Goal: Transaction & Acquisition: Purchase product/service

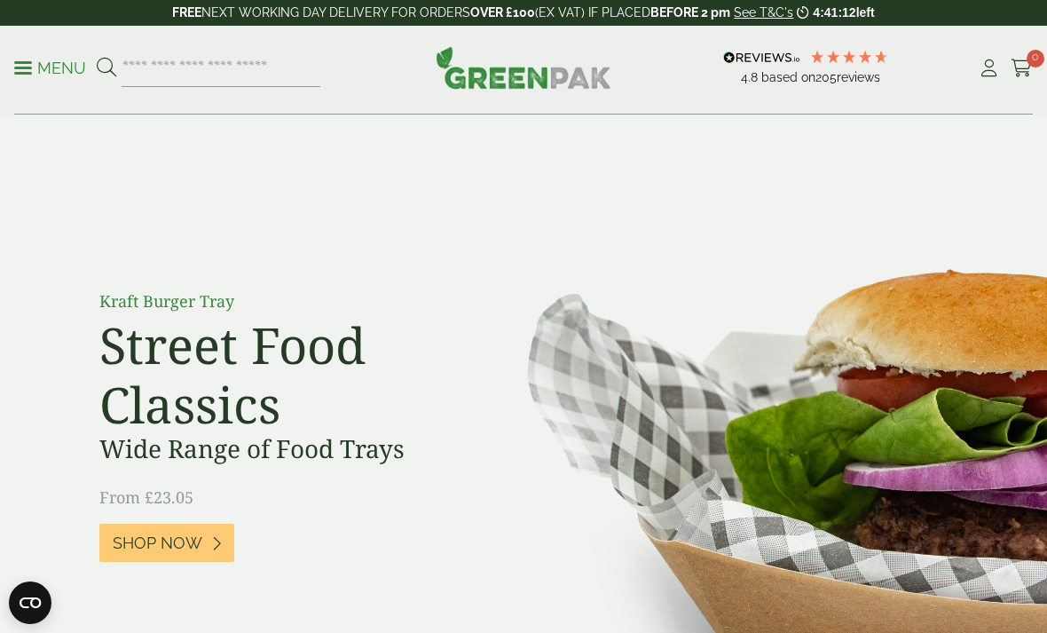
click at [1027, 79] on link "Cart 0" at bounding box center [1022, 68] width 22 height 27
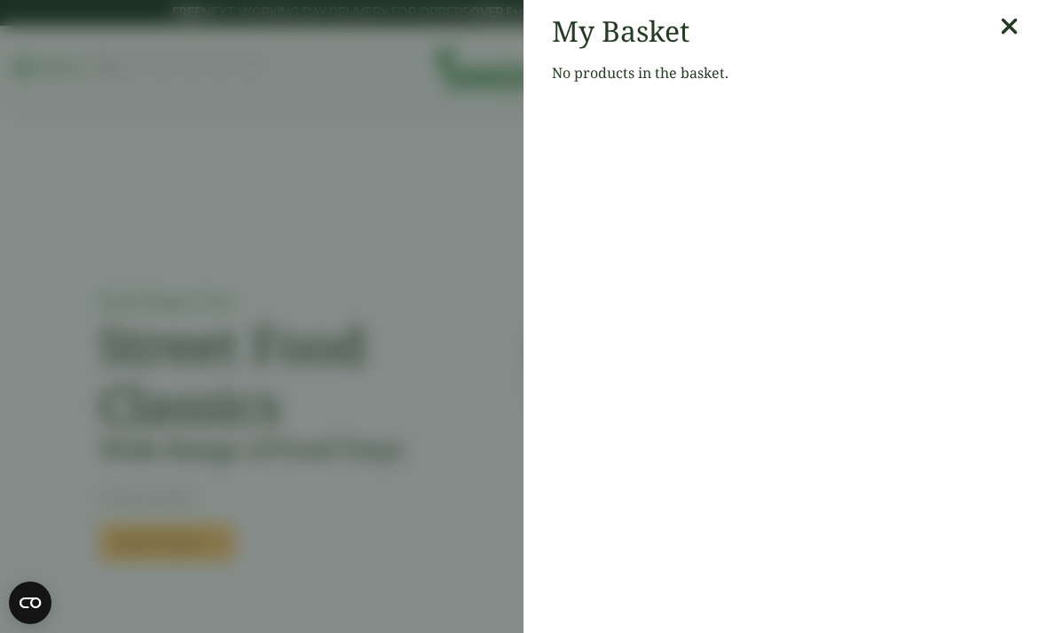
click at [1016, 26] on icon at bounding box center [1009, 26] width 19 height 25
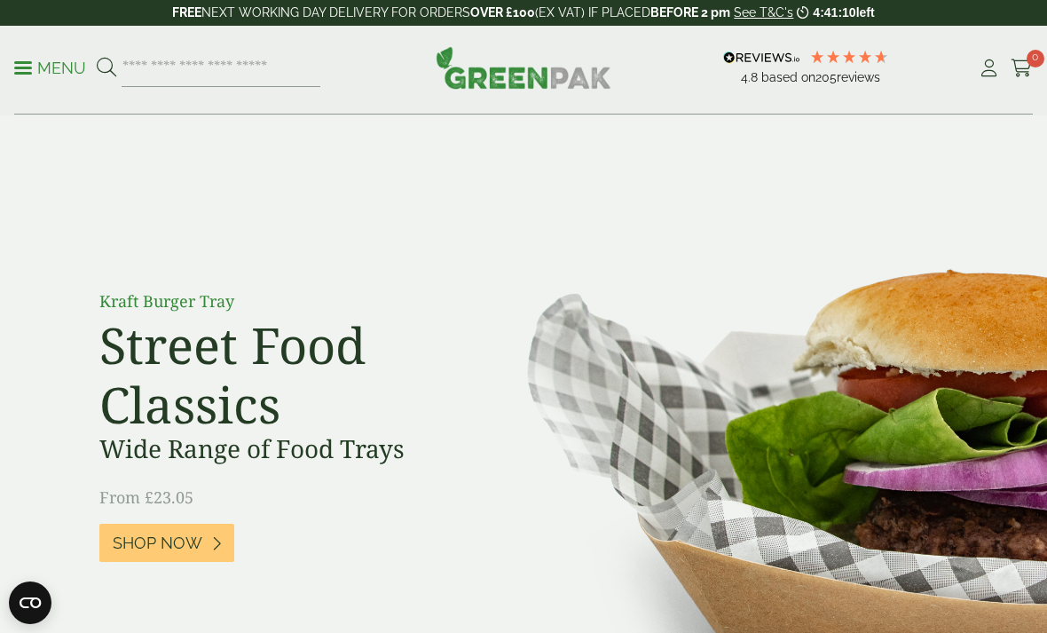
click at [992, 67] on icon at bounding box center [989, 68] width 22 height 18
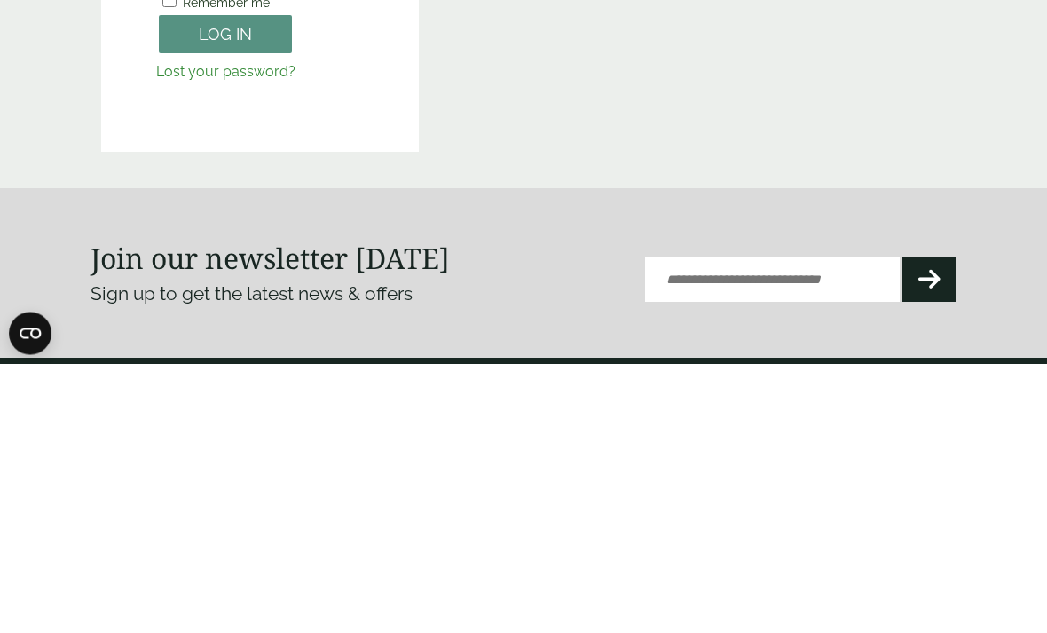
type input "**********"
click at [225, 303] on button "Log in" at bounding box center [225, 304] width 133 height 38
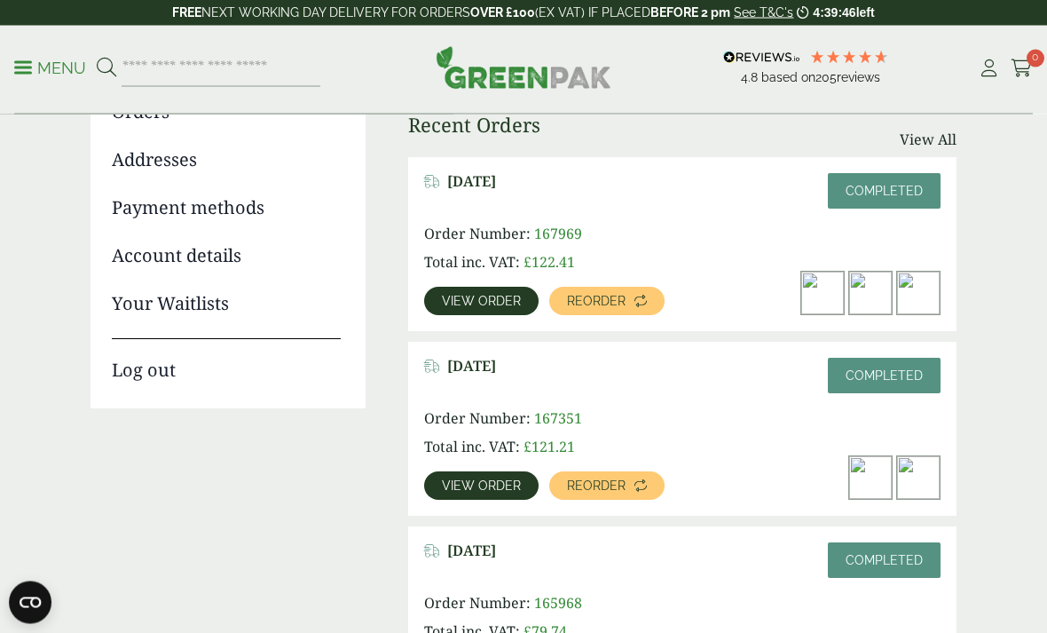
scroll to position [241, 0]
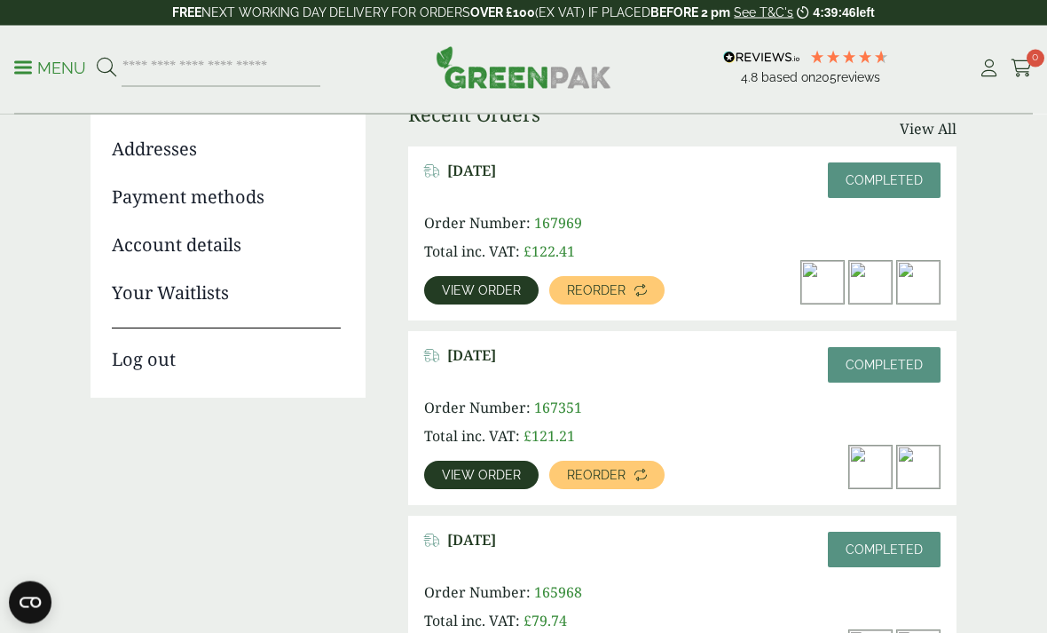
click at [495, 469] on span "View order" at bounding box center [481, 475] width 79 height 12
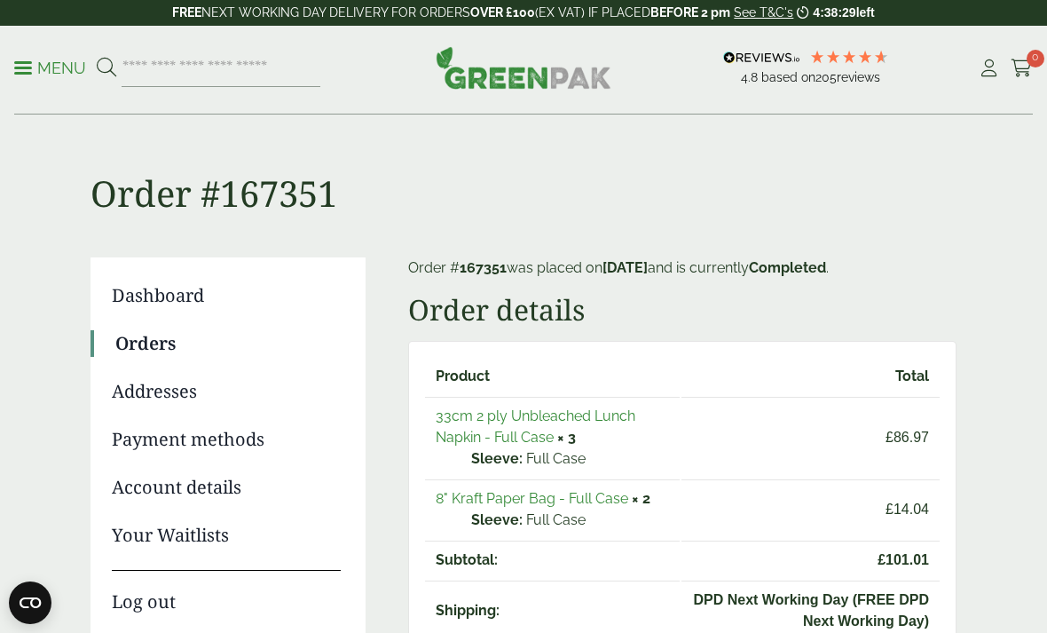
click at [574, 435] on strong "× 3" at bounding box center [566, 437] width 19 height 17
click at [593, 444] on td "33cm 2 ply Unbleached Lunch Napkin - Full Case × 3 Sleeve: Full Case" at bounding box center [552, 437] width 255 height 81
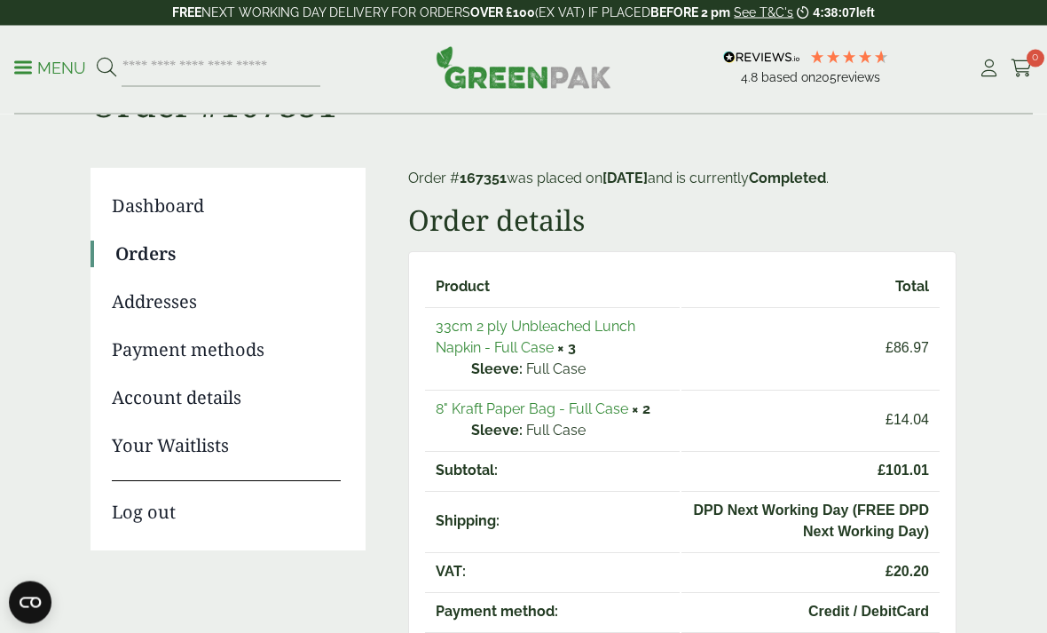
scroll to position [90, 0]
click at [555, 335] on link "33cm 2 ply Unbleached Lunch Napkin - Full Case" at bounding box center [536, 337] width 200 height 38
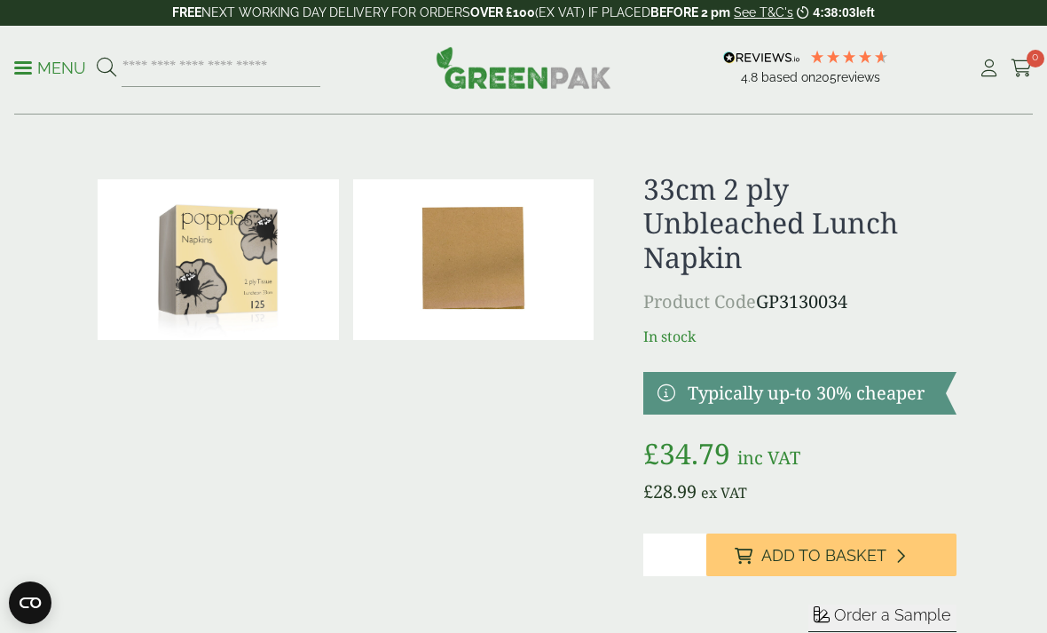
click at [690, 551] on input "*" at bounding box center [674, 554] width 63 height 43
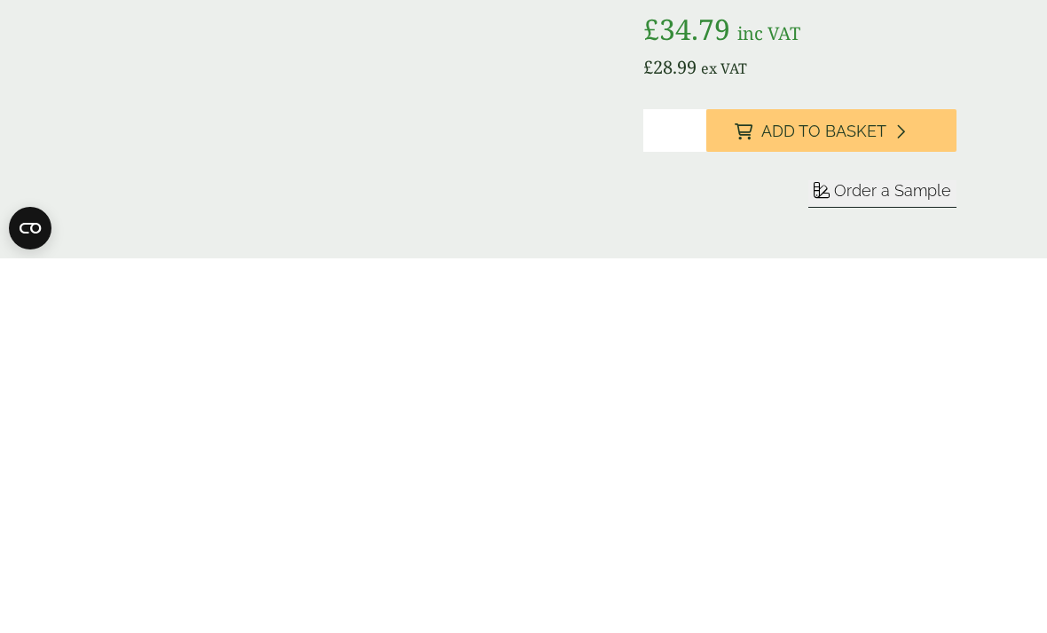
type input "*"
click at [879, 496] on span "Add to Basket" at bounding box center [823, 506] width 125 height 20
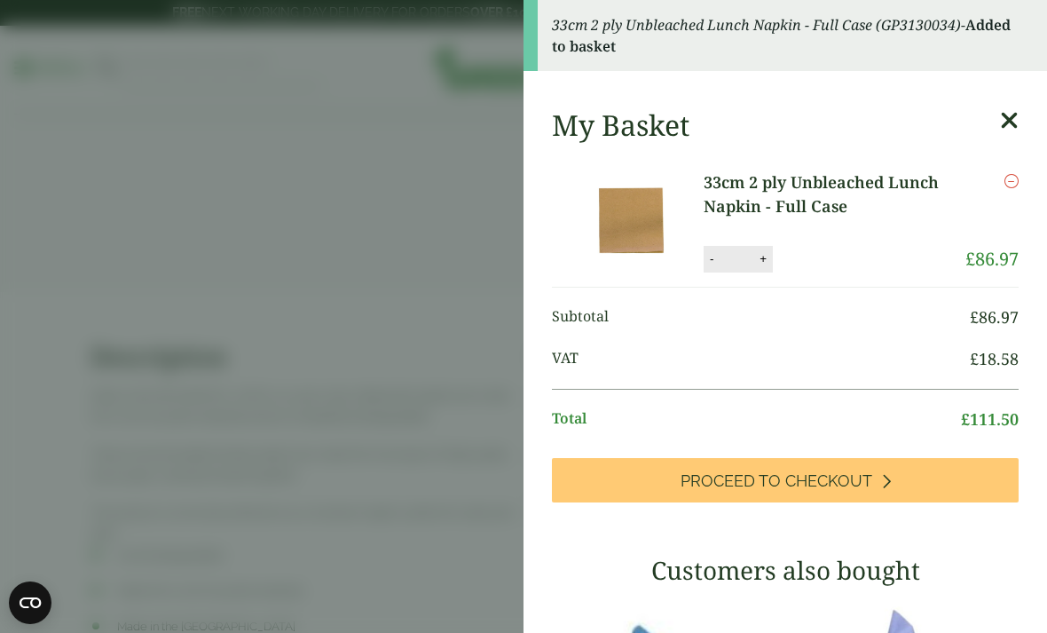
click at [712, 256] on button "-" at bounding box center [712, 258] width 14 height 15
type input "*"
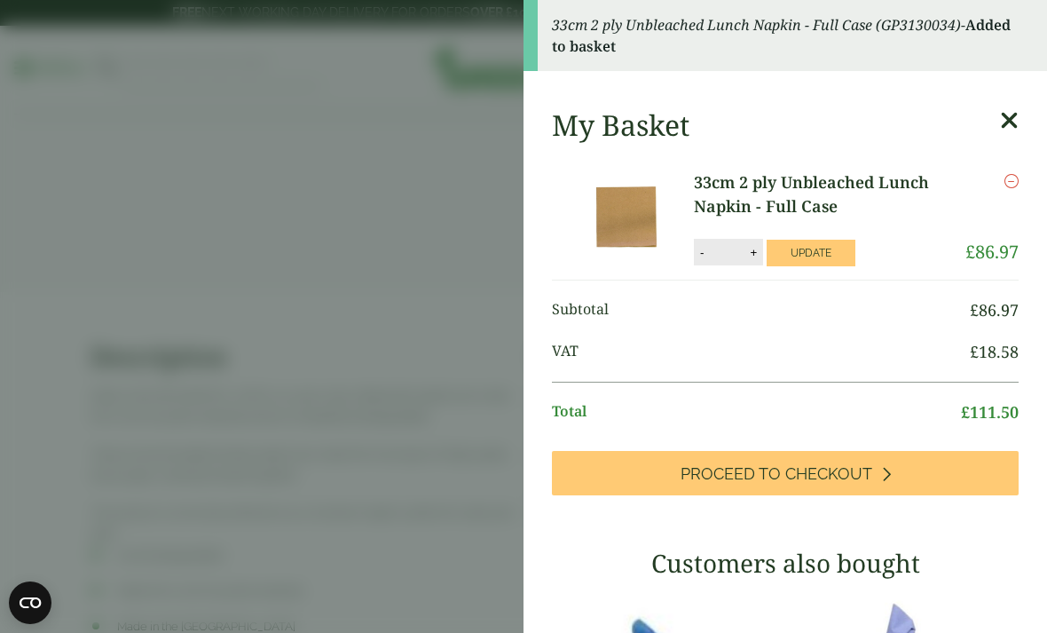
click at [830, 249] on button "Update" at bounding box center [811, 253] width 89 height 27
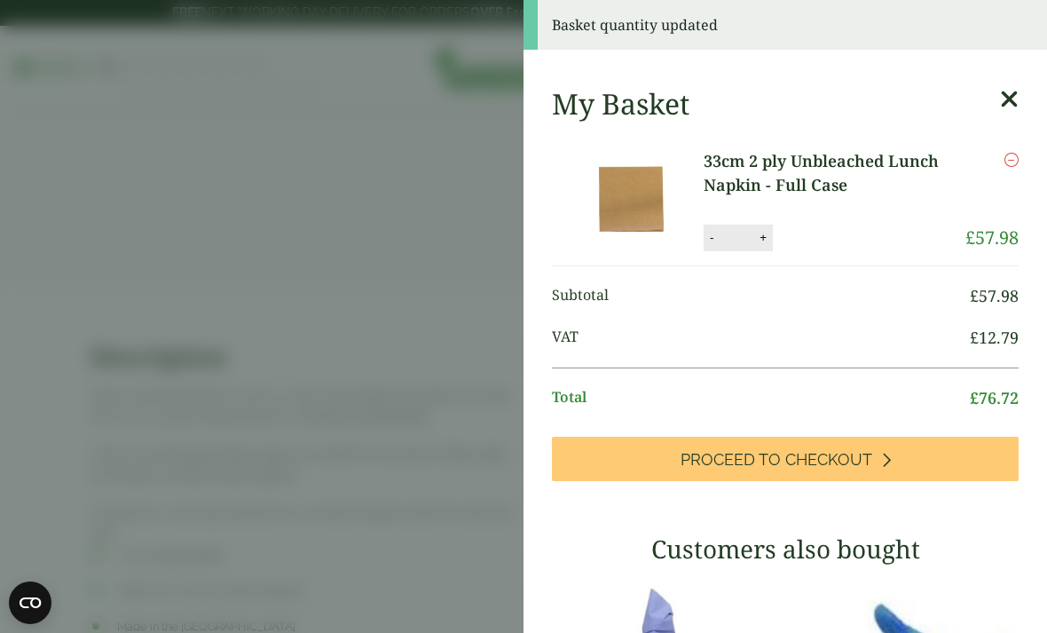
click at [439, 454] on aside "Basket quantity updated My Basket 33cm 2 ply Unbleached Lunch Napkin - Full Cas…" at bounding box center [523, 316] width 1047 height 633
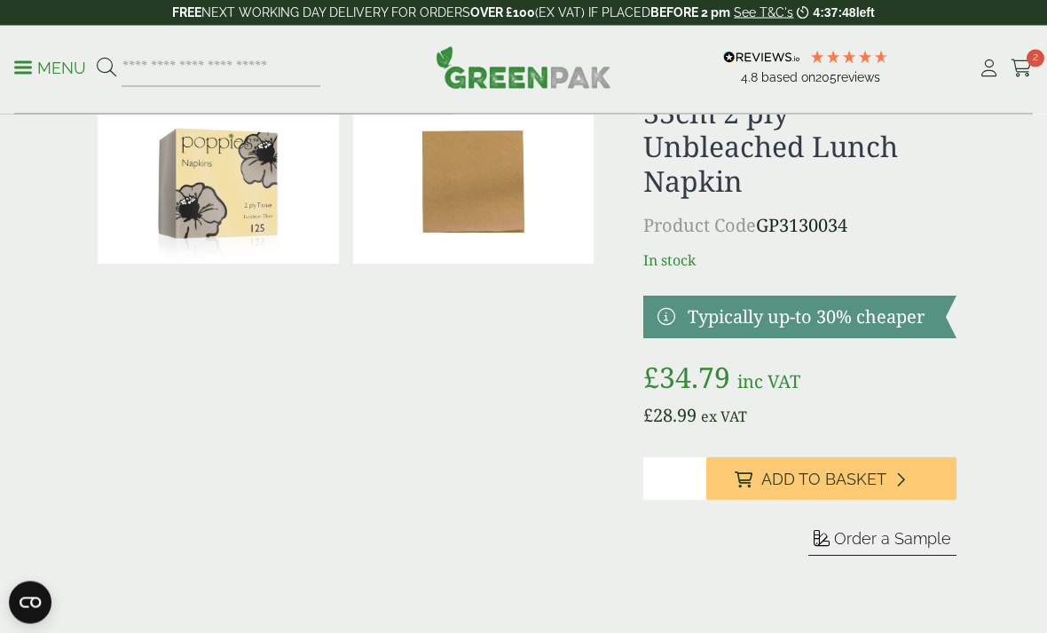
scroll to position [0, 0]
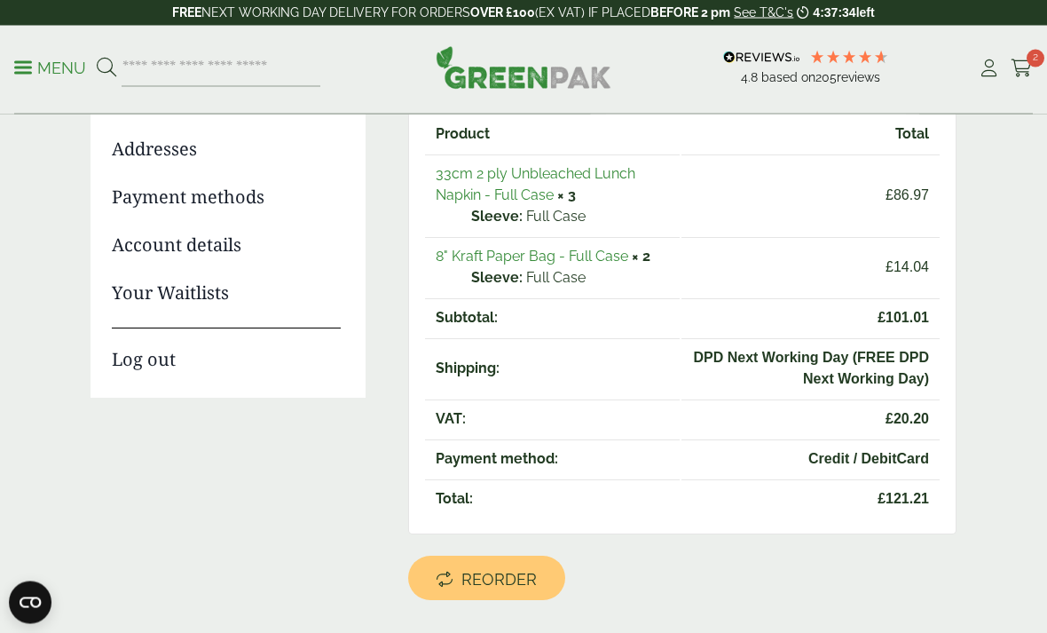
scroll to position [242, 0]
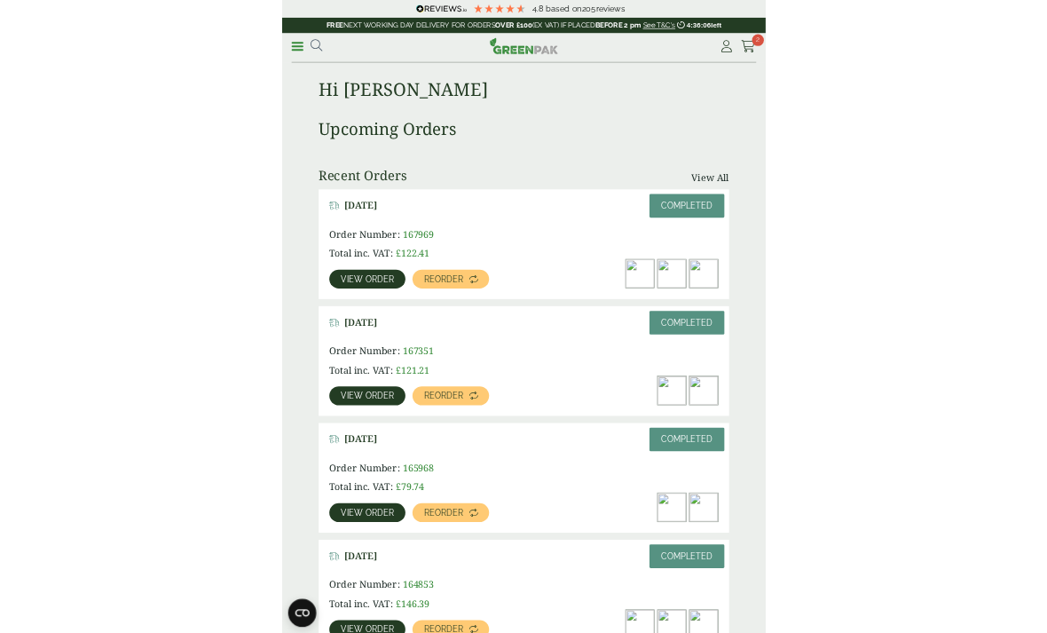
scroll to position [299, 0]
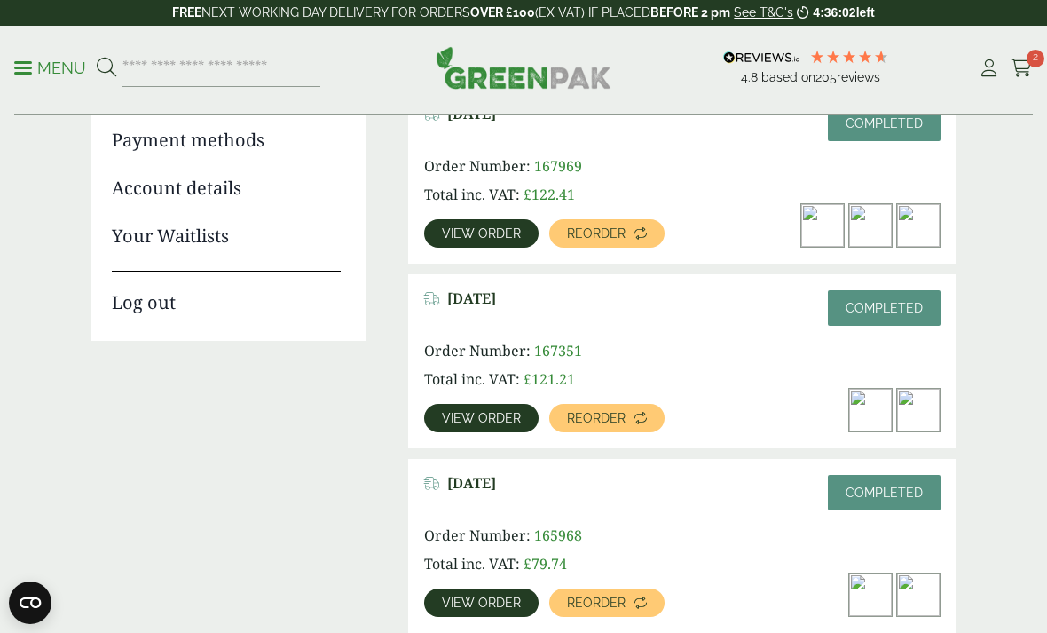
click at [497, 224] on link "View order" at bounding box center [481, 233] width 114 height 28
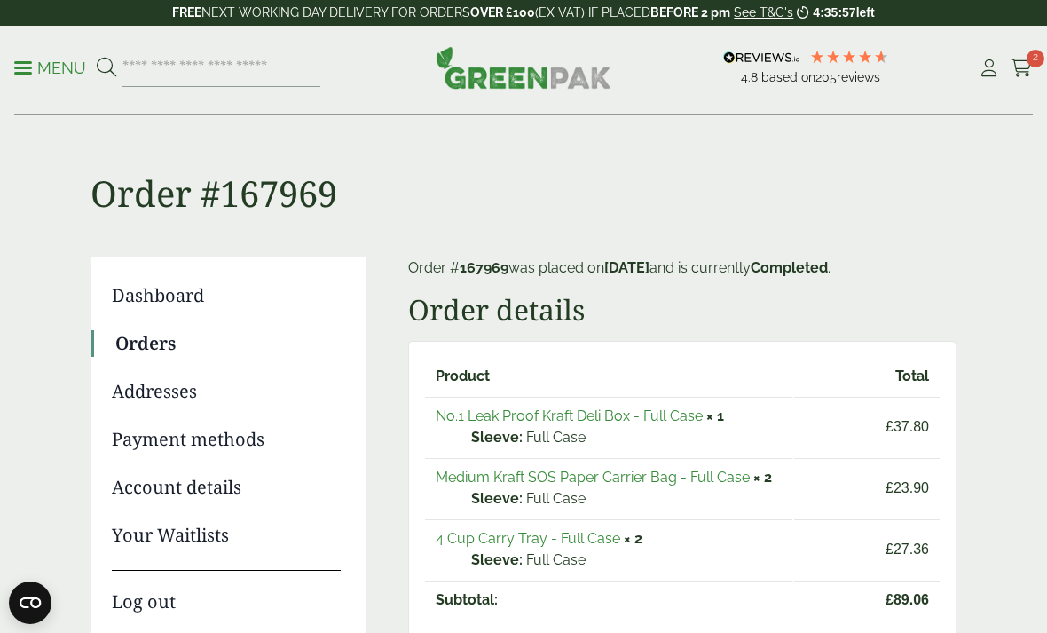
click at [758, 493] on p "Full Case" at bounding box center [626, 498] width 311 height 21
click at [697, 474] on link "Medium Kraft SOS Paper Carrier Bag - Full Case" at bounding box center [593, 477] width 314 height 17
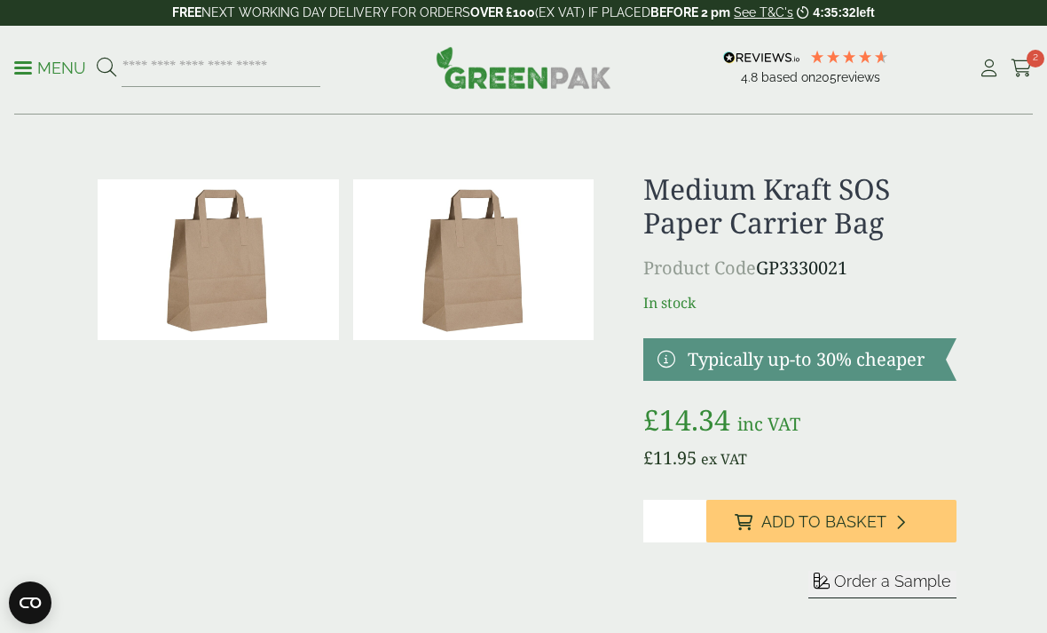
click at [825, 521] on span "Add to Basket" at bounding box center [823, 522] width 125 height 20
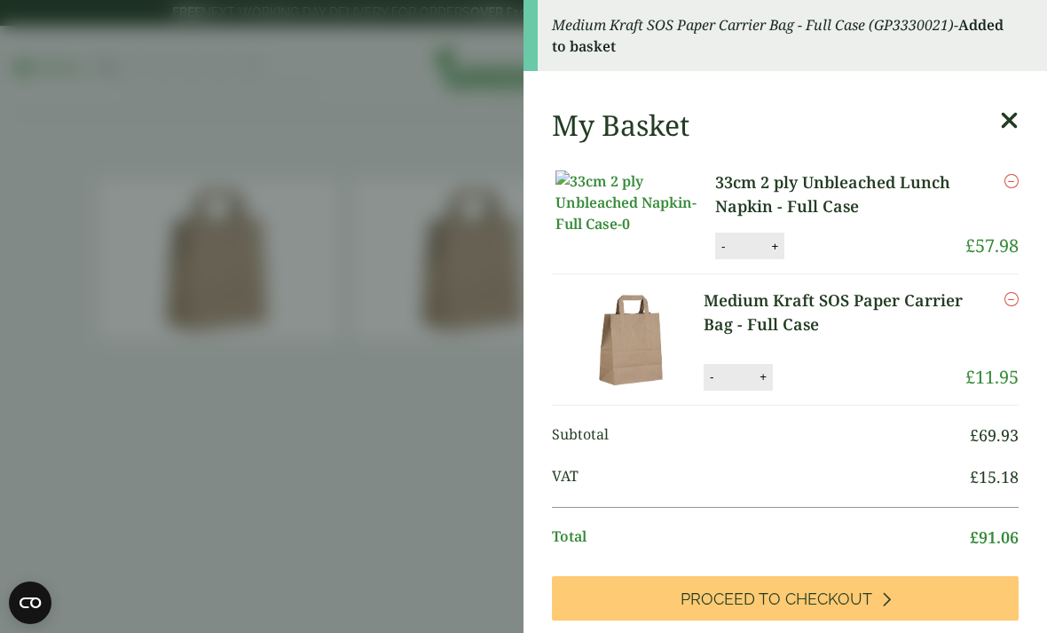
click at [385, 382] on aside "Medium Kraft SOS Paper Carrier Bag - Full Case (GP3330021) - Added to basket My…" at bounding box center [523, 316] width 1047 height 633
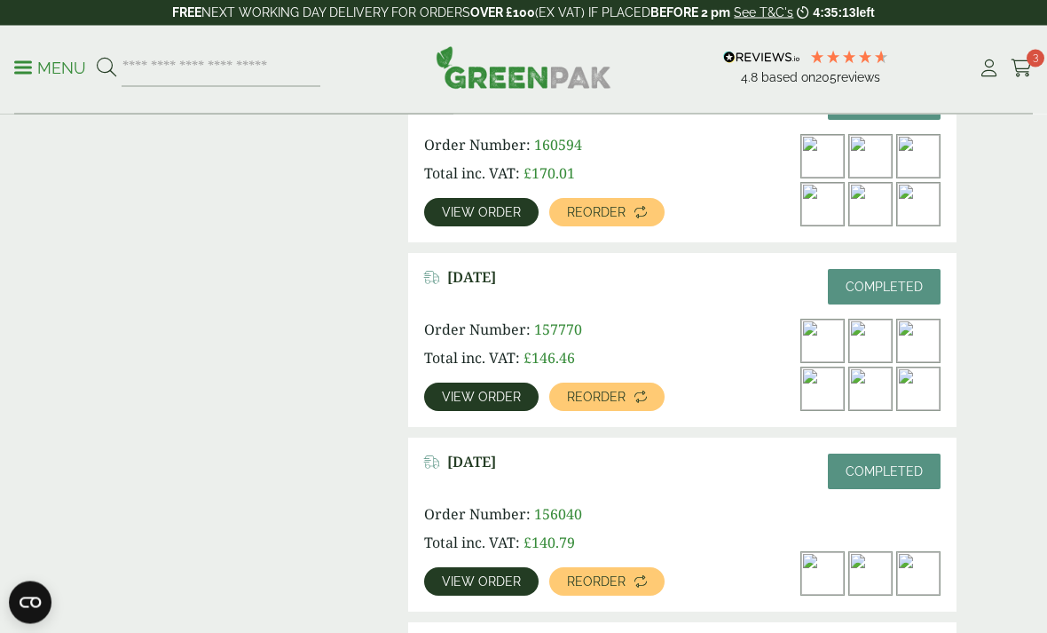
scroll to position [1243, 0]
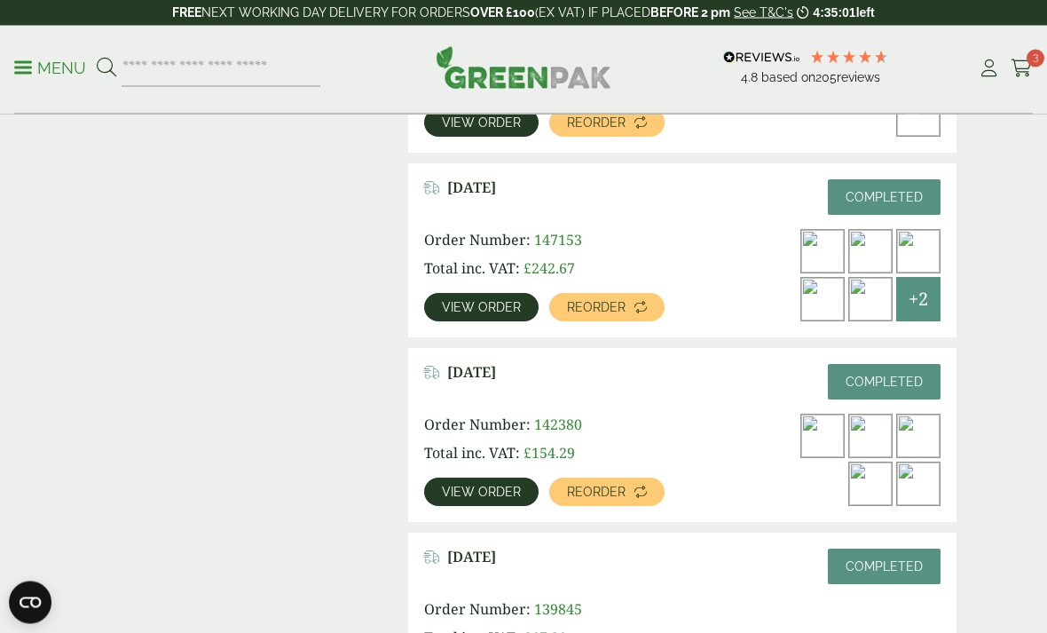
scroll to position [2065, 0]
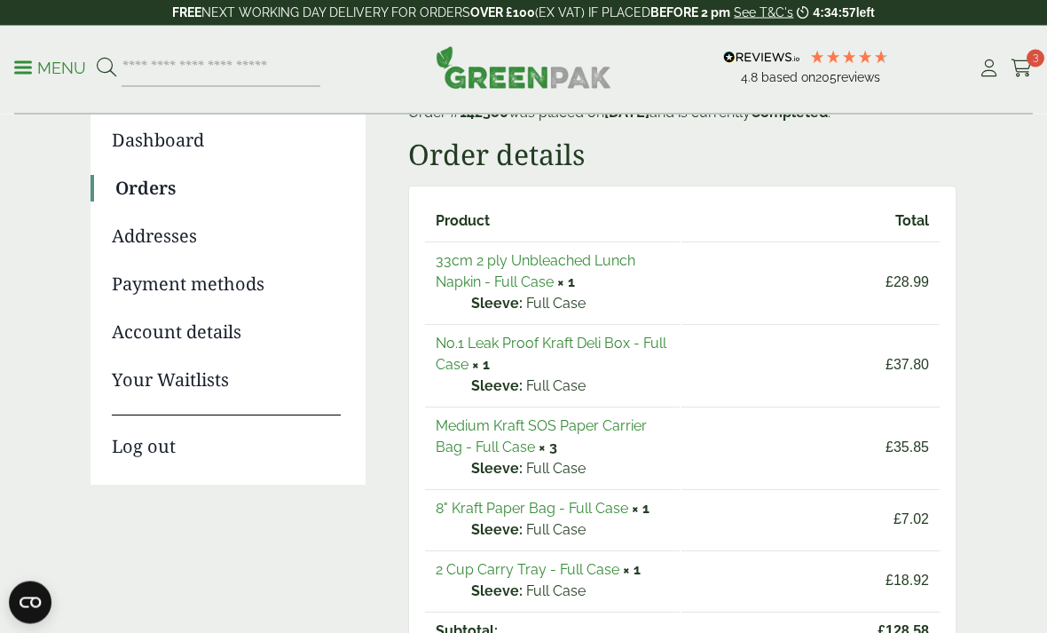
scroll to position [155, 0]
click at [586, 568] on link "2 Cup Carry Tray - Full Case" at bounding box center [528, 569] width 184 height 17
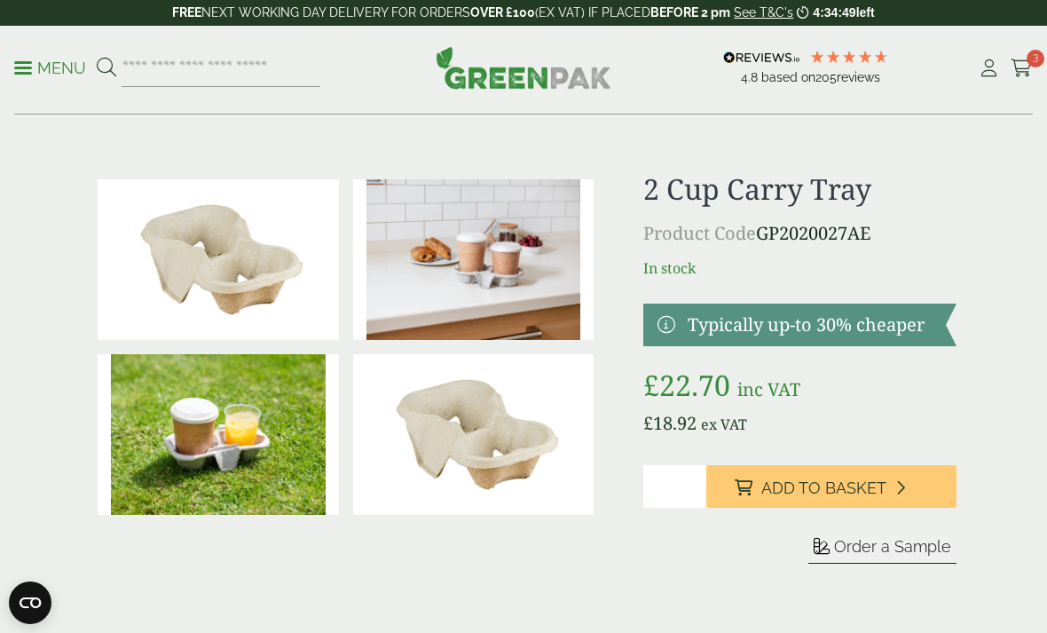
click at [879, 500] on button "Add to Basket" at bounding box center [831, 486] width 250 height 43
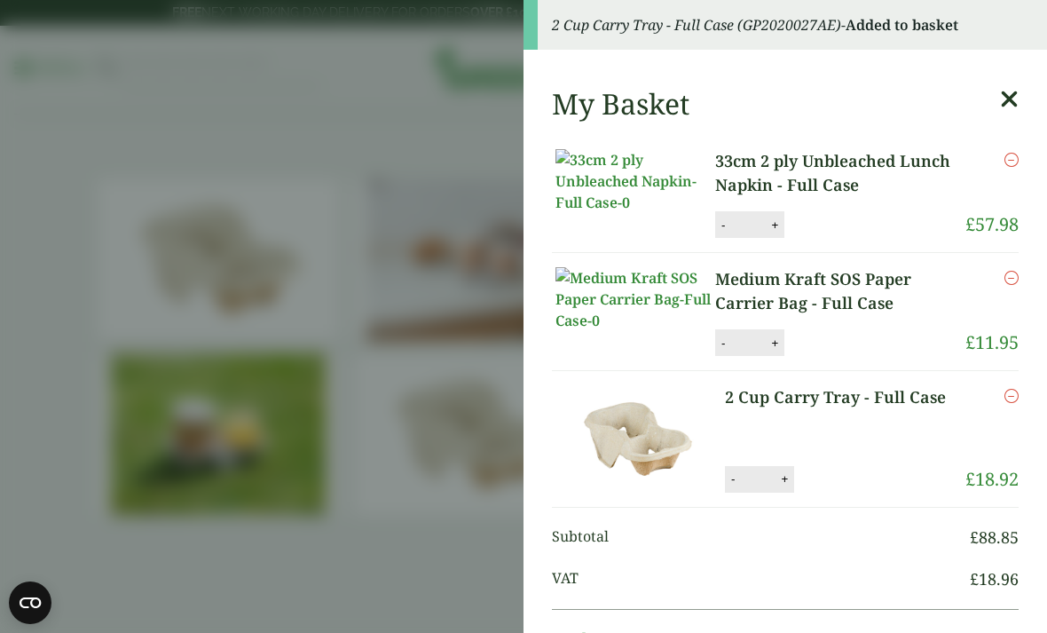
click at [411, 418] on aside "2 Cup Carry Tray - Full Case (GP2020027AE) - Added to basket My Basket 33cm 2 p…" at bounding box center [523, 316] width 1047 height 633
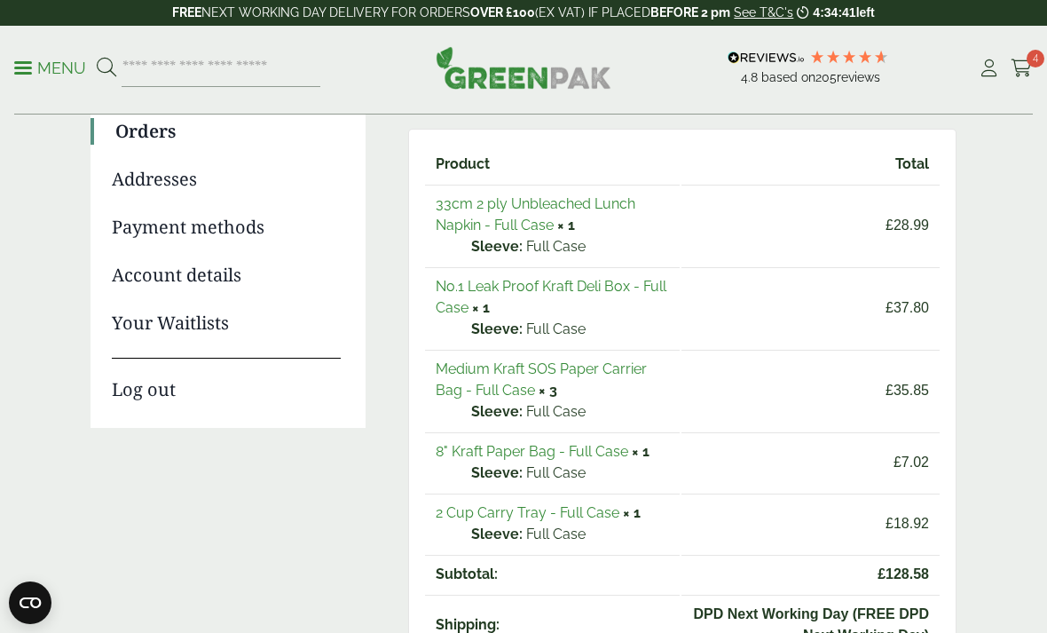
scroll to position [212, 0]
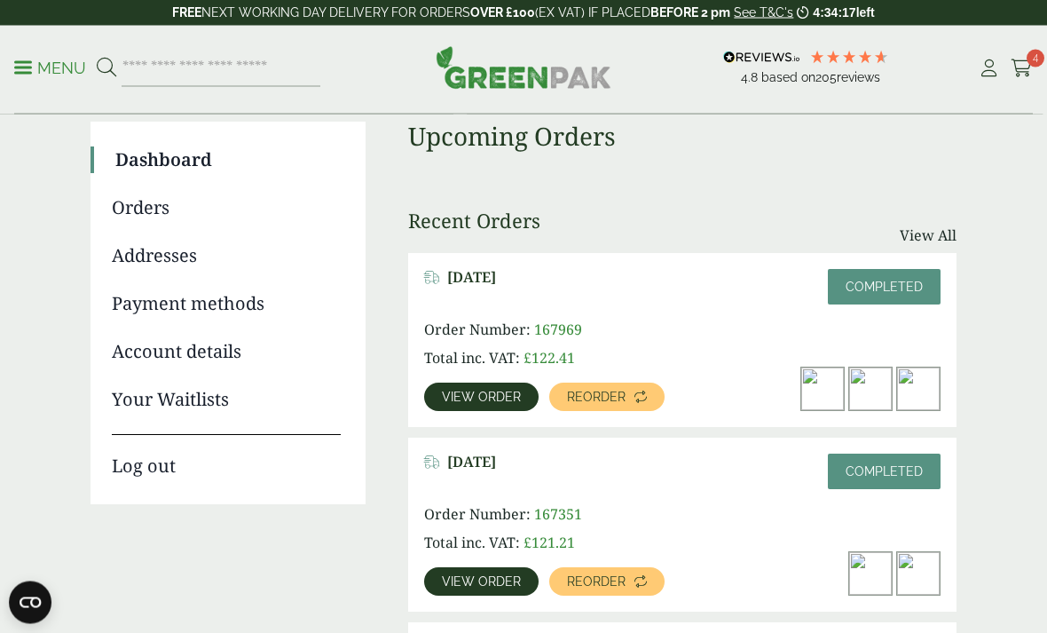
scroll to position [165, 0]
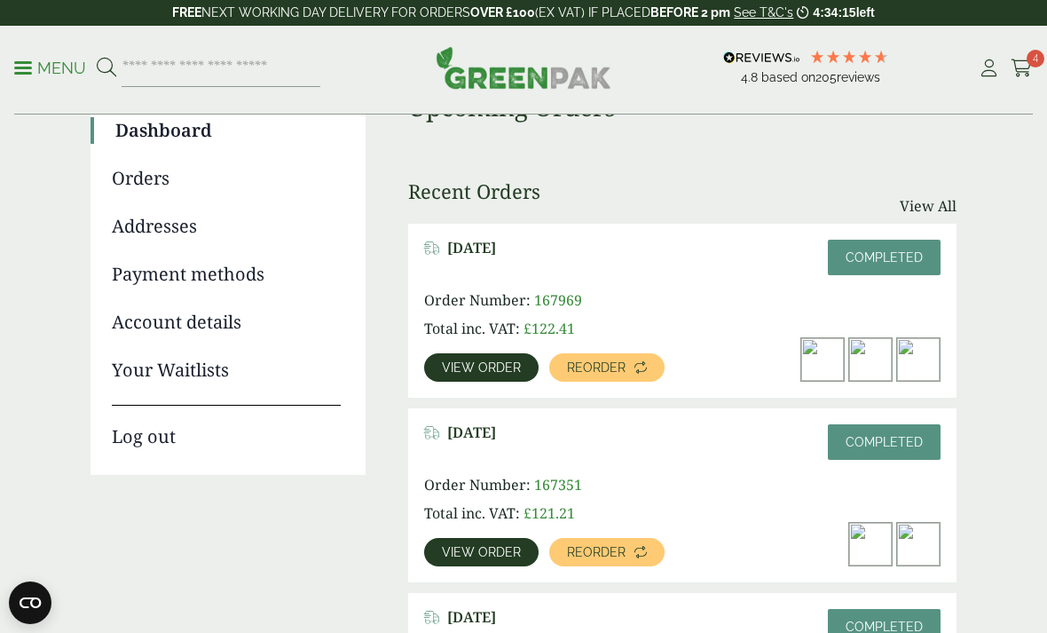
click at [496, 558] on span "View order" at bounding box center [481, 552] width 79 height 12
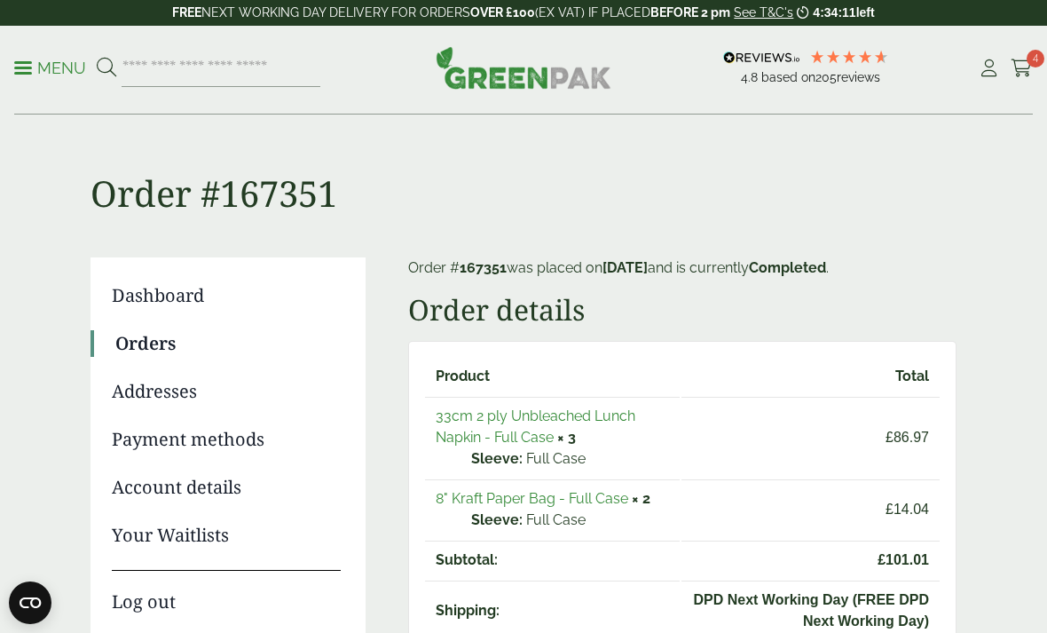
click at [624, 496] on link "8" Kraft Paper Bag - Full Case" at bounding box center [532, 498] width 193 height 17
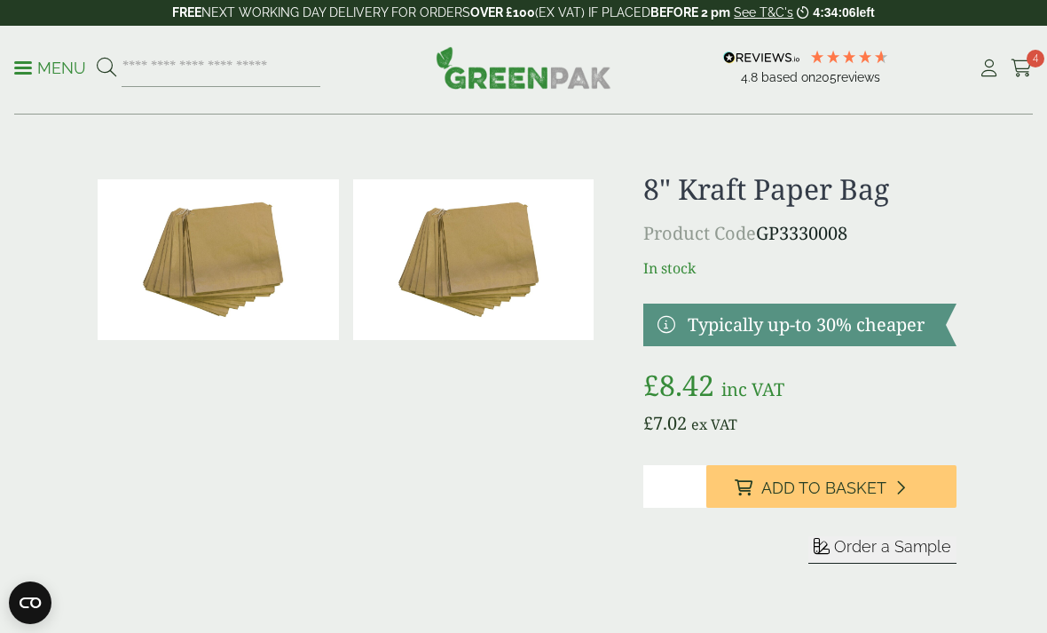
click at [885, 478] on span "Add to Basket" at bounding box center [823, 488] width 125 height 20
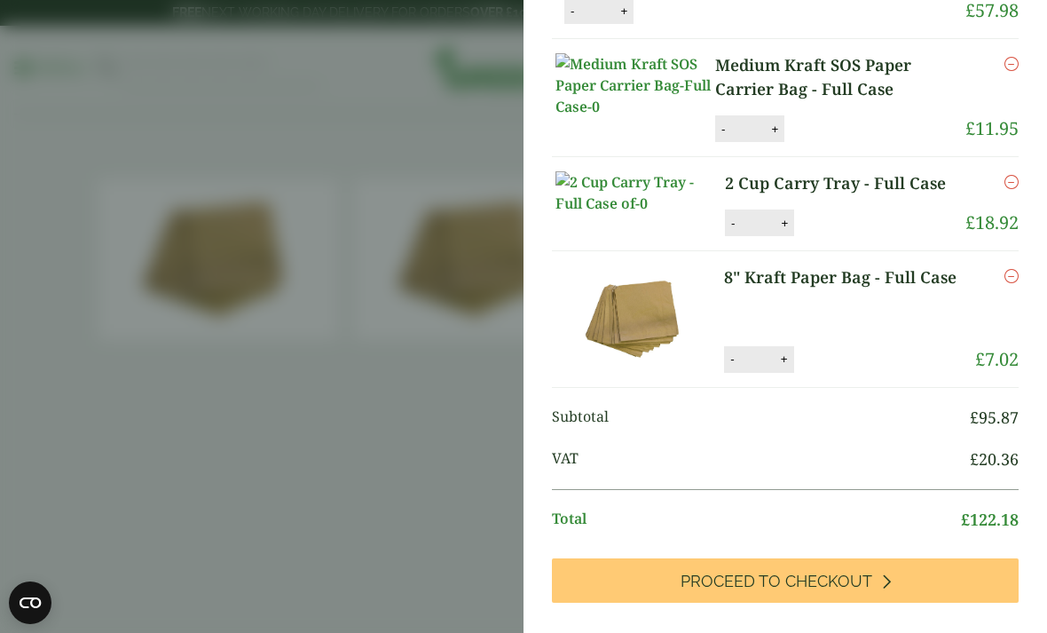
scroll to position [447, 0]
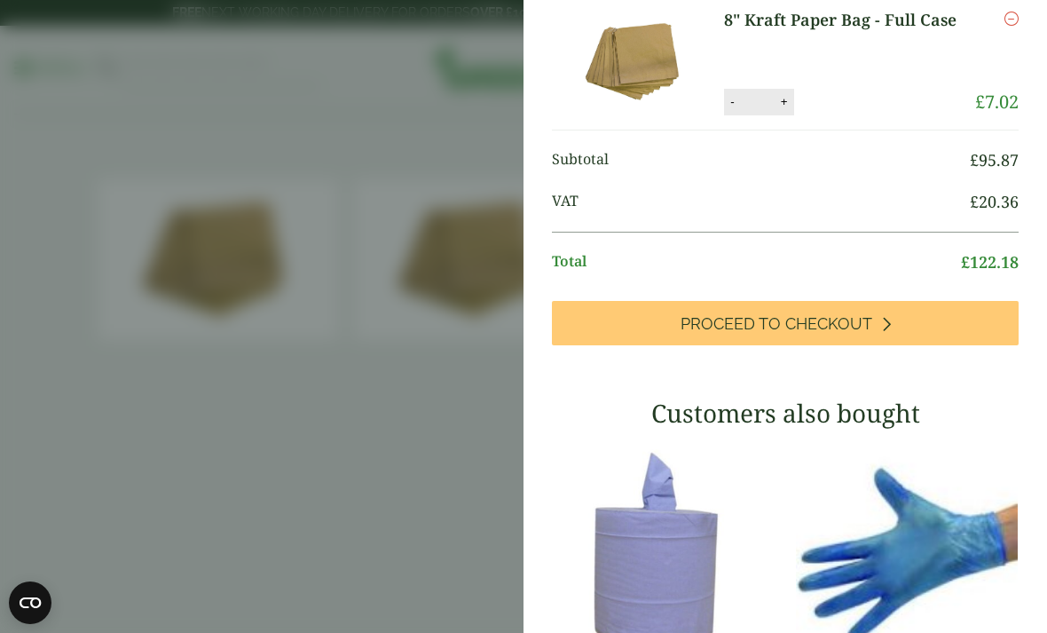
click at [902, 345] on link "Proceed to Checkout" at bounding box center [785, 323] width 467 height 44
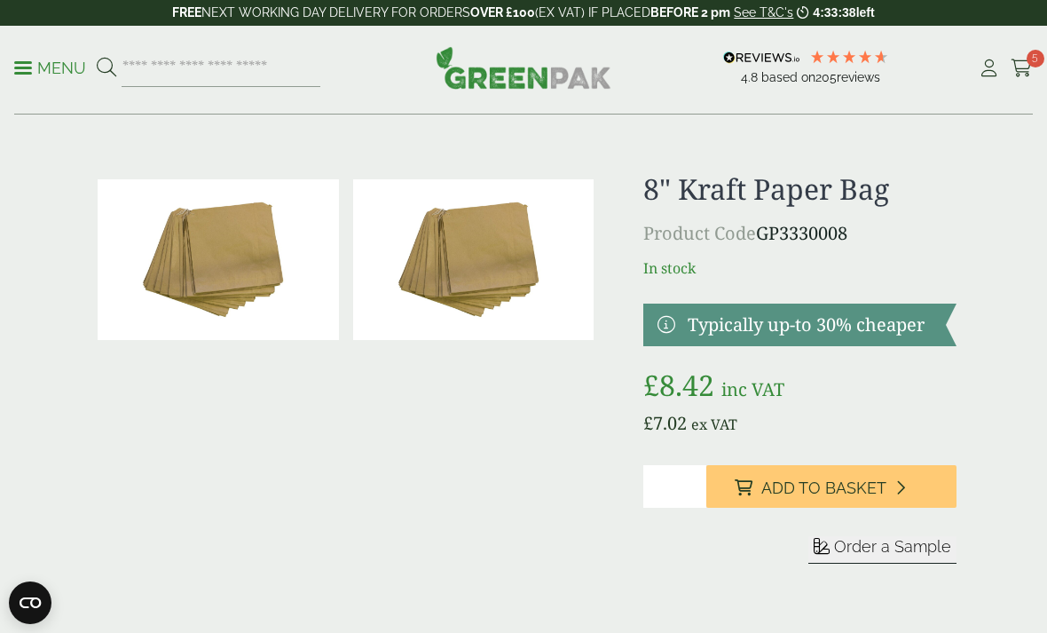
click at [691, 494] on input "*" at bounding box center [674, 486] width 63 height 43
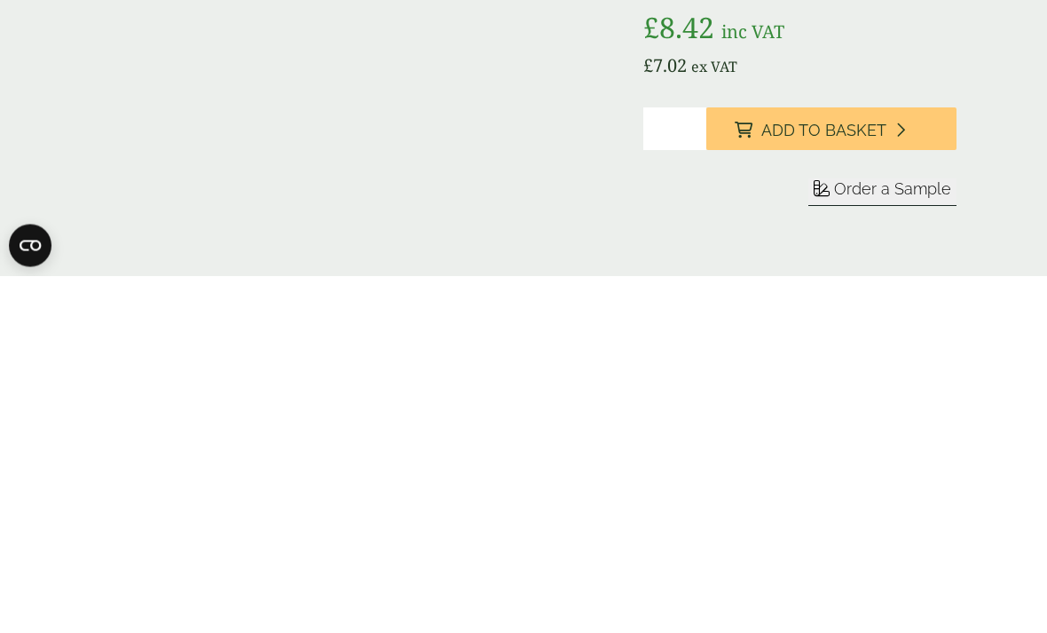
type input "*"
click at [889, 465] on button "Add to Basket" at bounding box center [831, 486] width 250 height 43
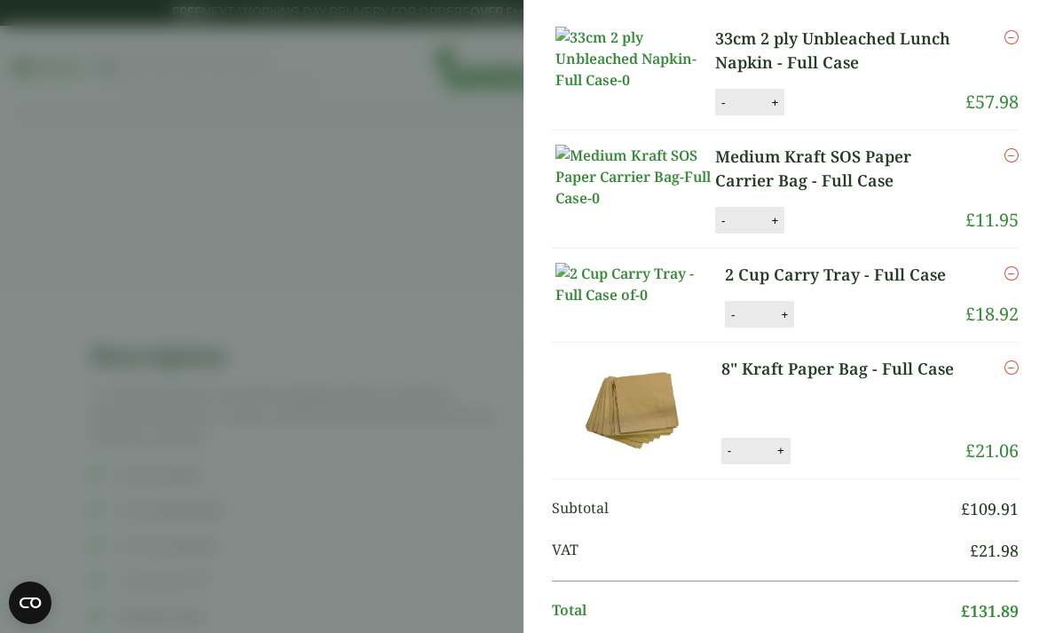
scroll to position [142, 0]
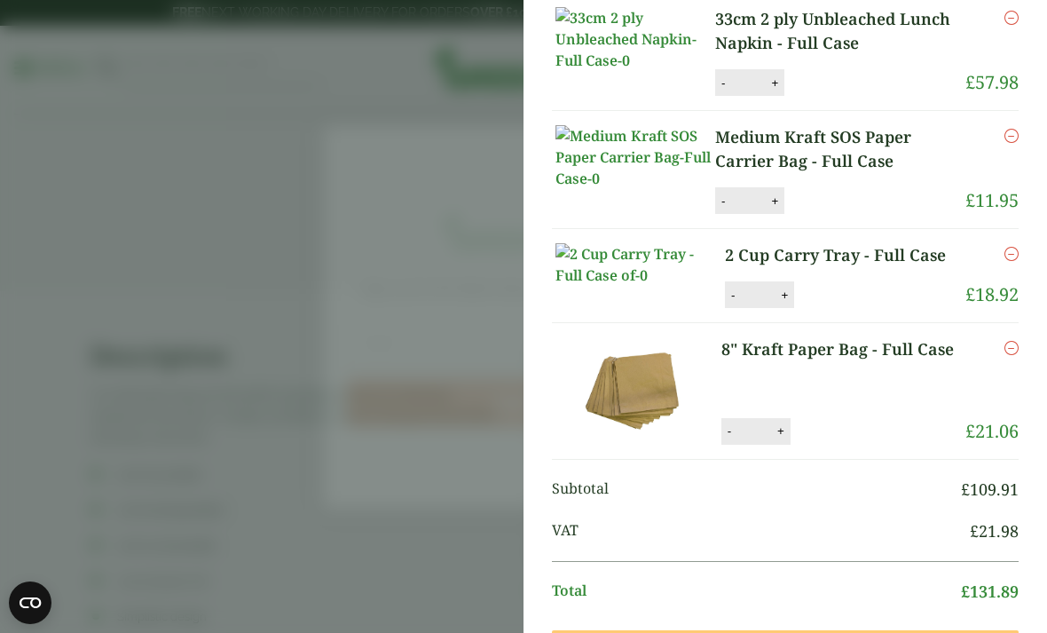
click at [739, 450] on input "*" at bounding box center [754, 431] width 35 height 37
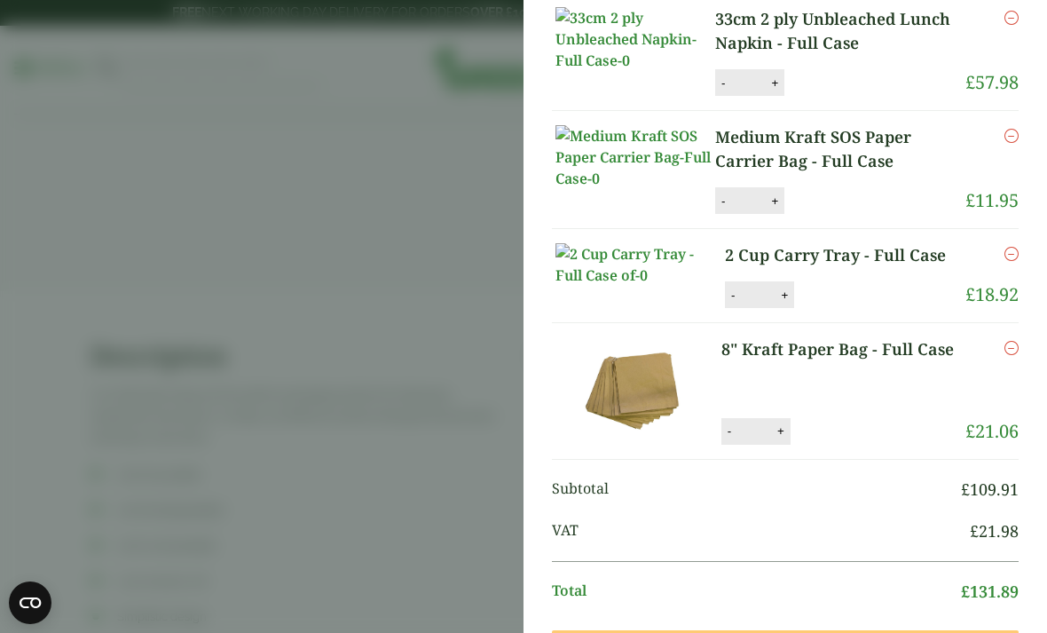
scroll to position [357, 0]
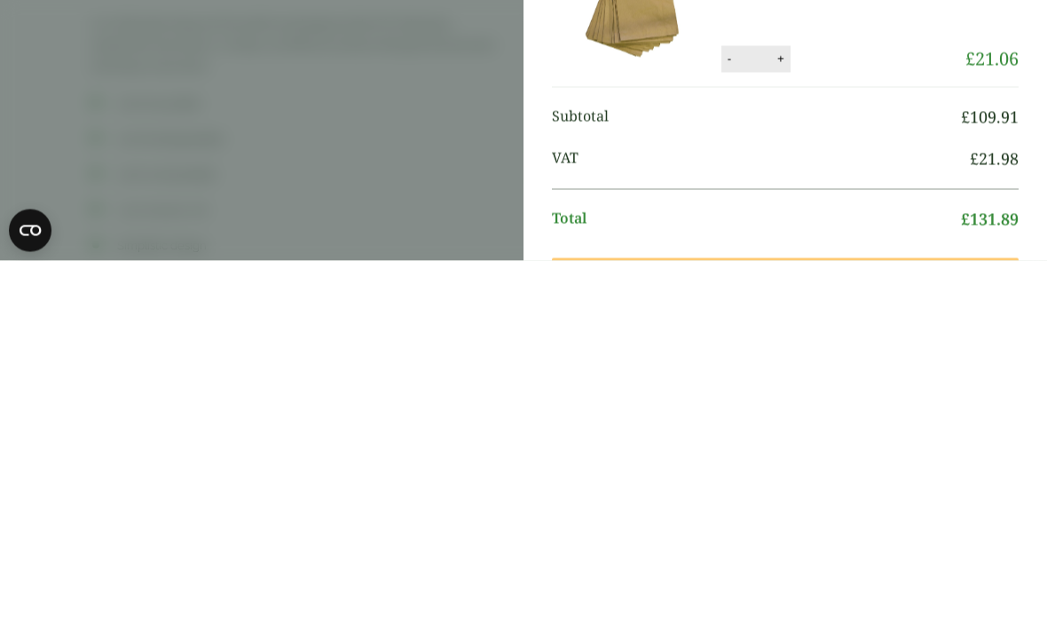
click at [736, 423] on button "-" at bounding box center [729, 430] width 14 height 15
type input "*"
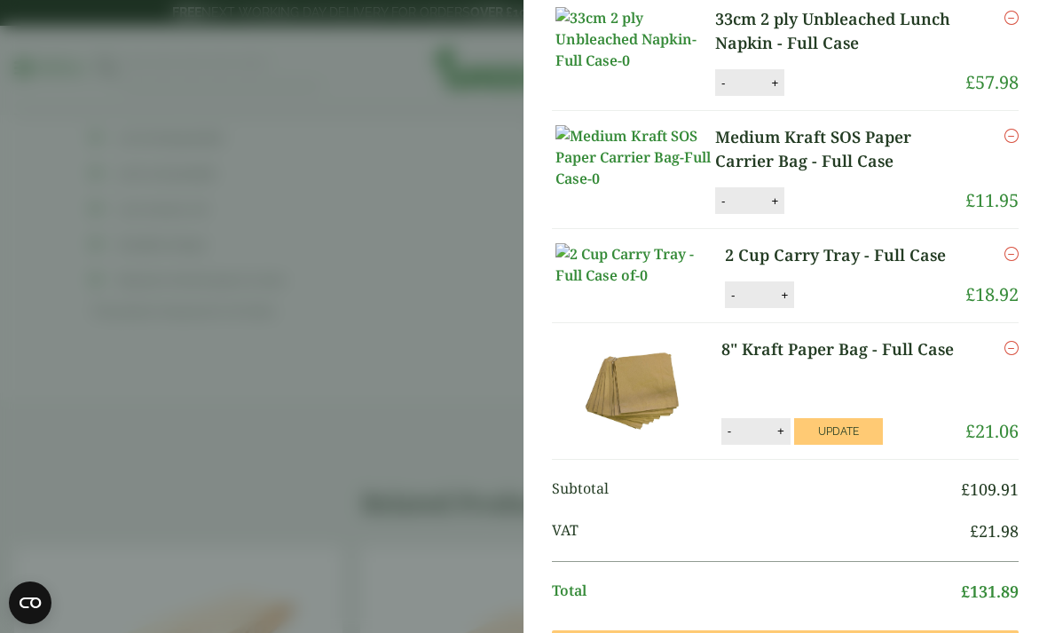
click at [854, 445] on button "Update" at bounding box center [838, 431] width 89 height 27
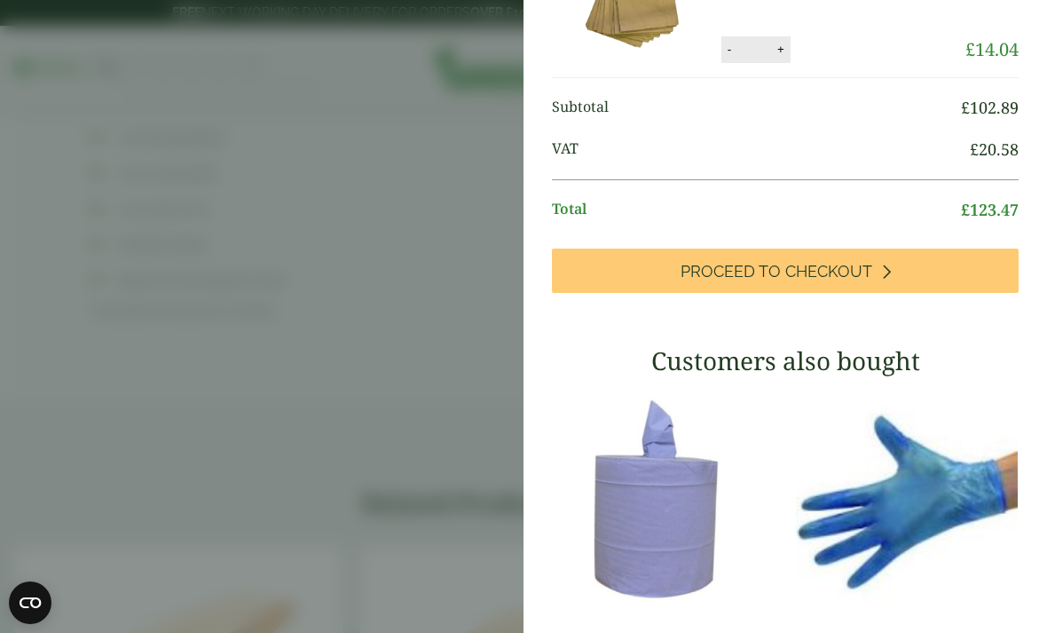
scroll to position [404, 0]
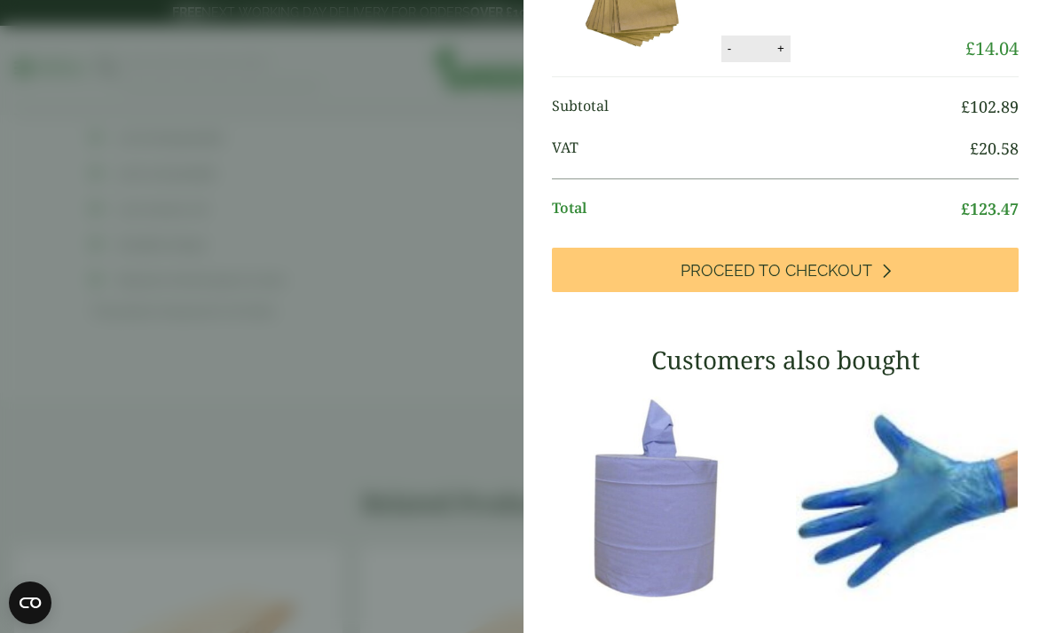
click at [887, 279] on icon at bounding box center [886, 271] width 10 height 16
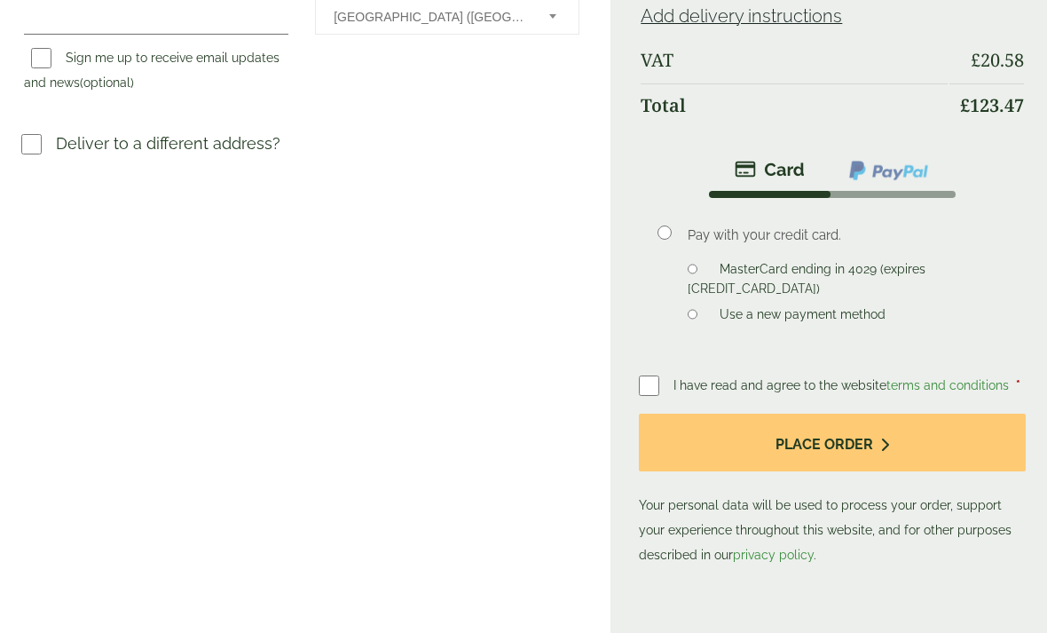
scroll to position [636, 0]
click at [758, 414] on button "Place order" at bounding box center [832, 442] width 387 height 58
